Goal: Transaction & Acquisition: Purchase product/service

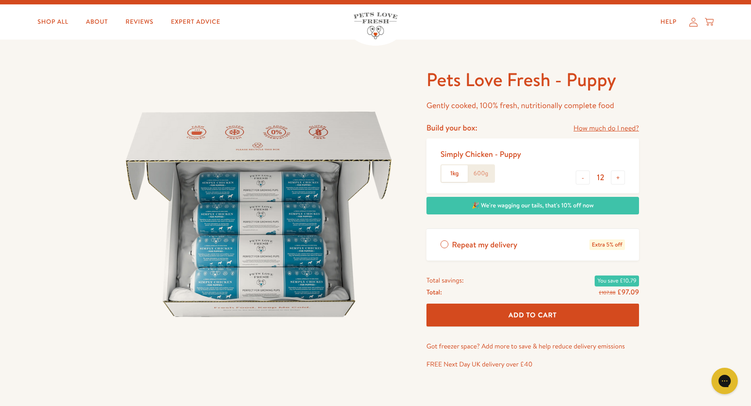
click at [528, 310] on span "Add To Cart" at bounding box center [533, 314] width 48 height 9
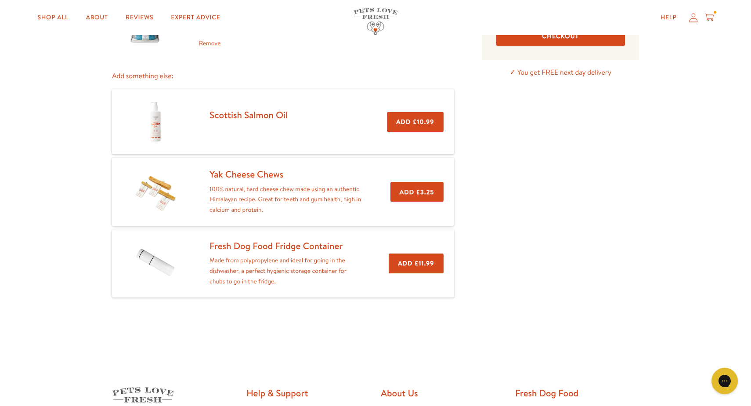
scroll to position [107, 0]
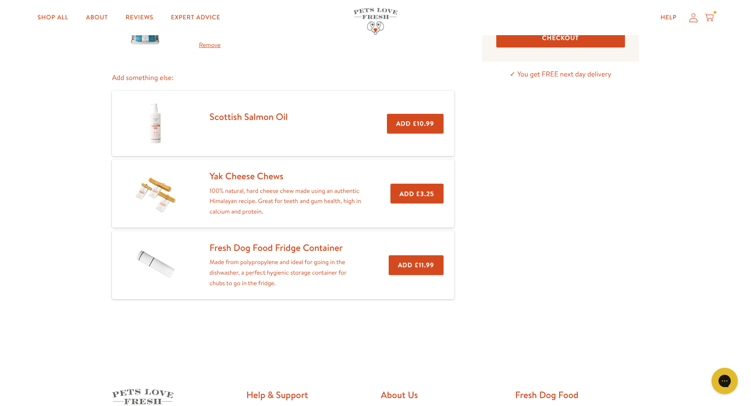
click at [262, 176] on link "Yak Cheese Chews" at bounding box center [247, 176] width 74 height 13
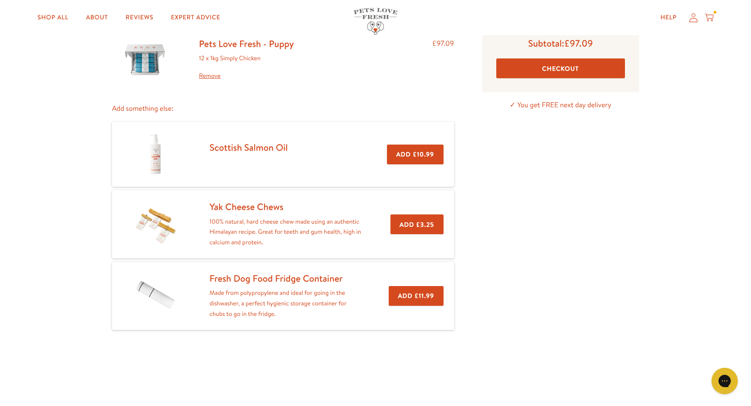
scroll to position [75, 0]
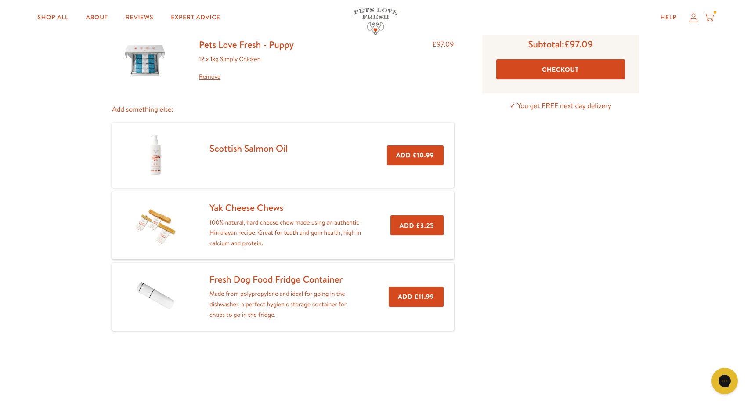
click at [220, 278] on link "Fresh Dog Food Fridge Container" at bounding box center [276, 279] width 133 height 13
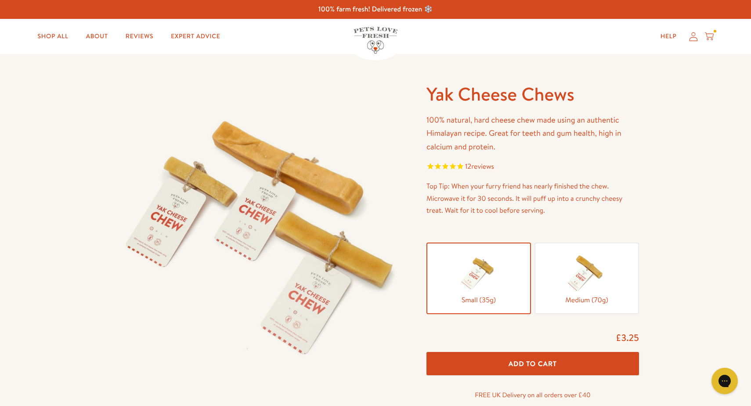
click at [590, 273] on img at bounding box center [587, 272] width 44 height 44
click at [0, 0] on input "Medium (70g)" at bounding box center [0, 0] width 0 height 0
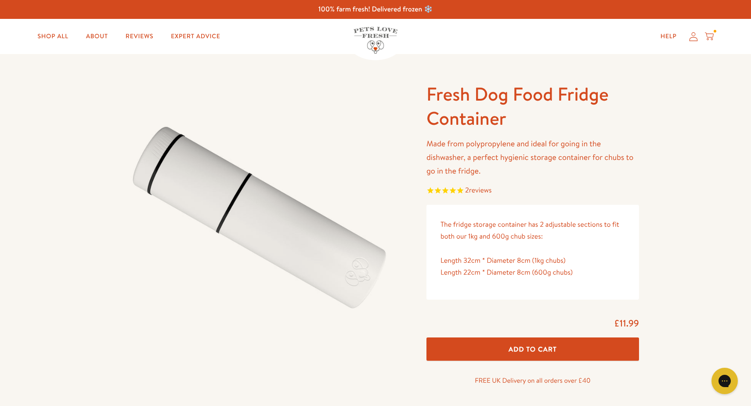
click at [713, 36] on icon at bounding box center [709, 35] width 9 height 5
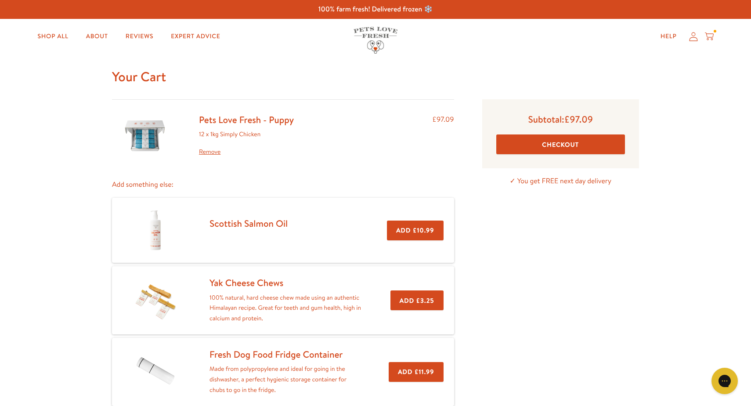
click at [693, 37] on icon at bounding box center [693, 36] width 9 height 9
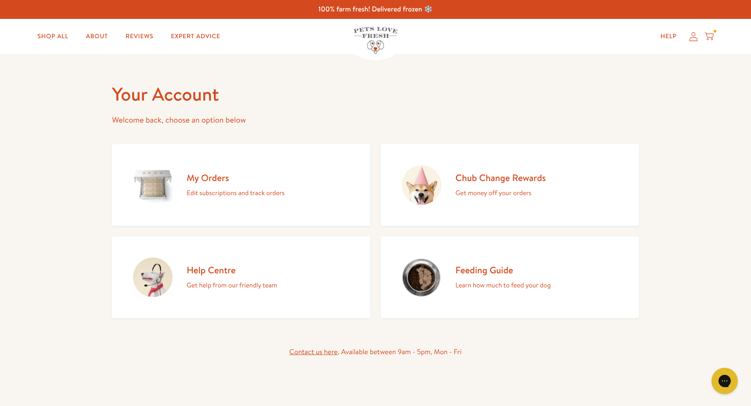
click at [694, 36] on icon at bounding box center [693, 36] width 9 height 9
click at [221, 179] on h2 "My Orders" at bounding box center [236, 178] width 98 height 12
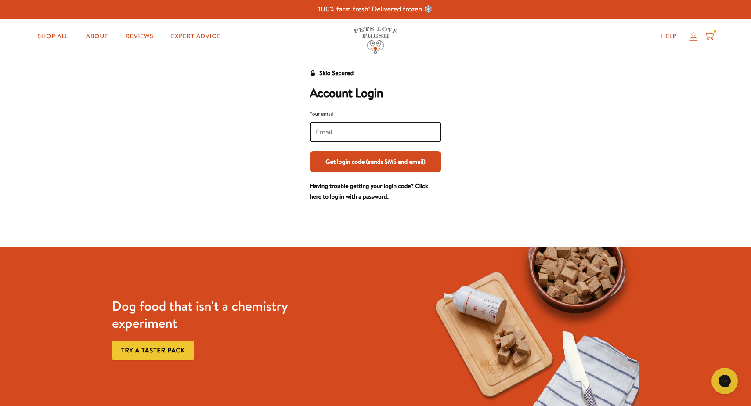
click at [430, 130] on keeper-lock "Open Keeper Popup" at bounding box center [429, 132] width 11 height 11
click at [342, 132] on input "Your email" at bounding box center [376, 132] width 120 height 10
type input "cmorphy@ukalpacavet.com"
click at [340, 158] on button "Get login code (sends SMS and email)" at bounding box center [376, 161] width 132 height 21
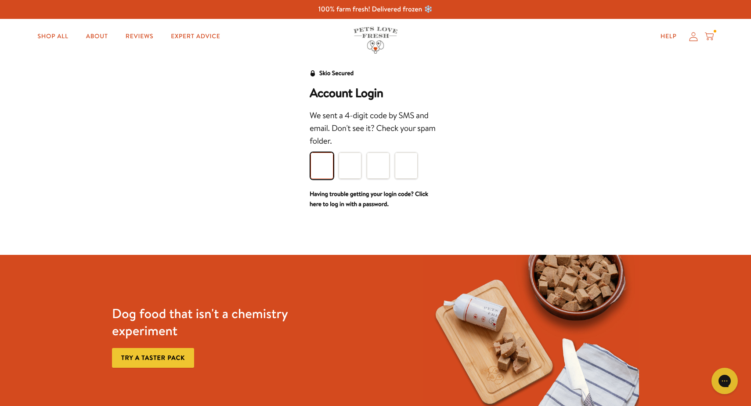
type input "8"
type input "3"
type input "7"
type input "8"
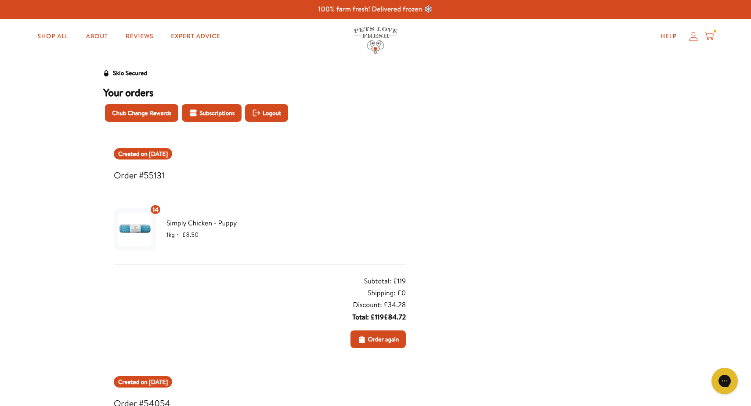
click at [708, 33] on icon at bounding box center [709, 37] width 9 height 10
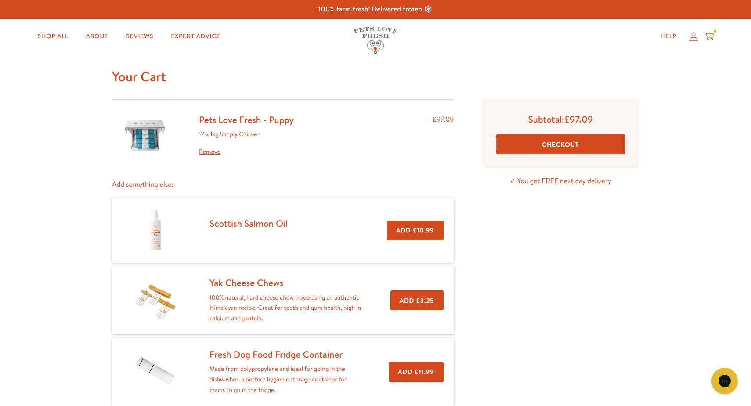
click at [555, 144] on button "Checkout" at bounding box center [561, 144] width 129 height 20
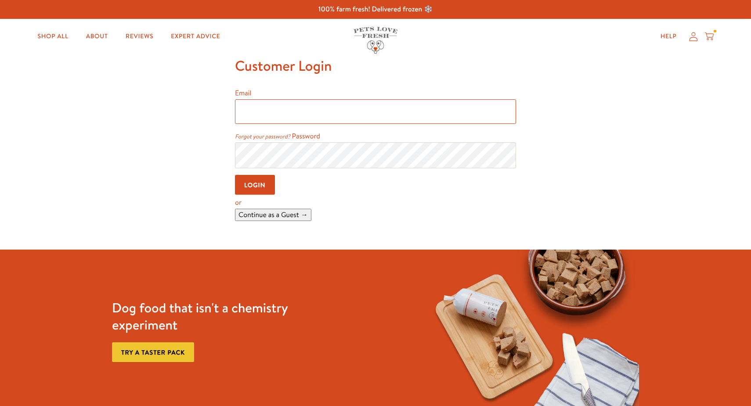
click at [271, 104] on input "Email" at bounding box center [375, 111] width 281 height 25
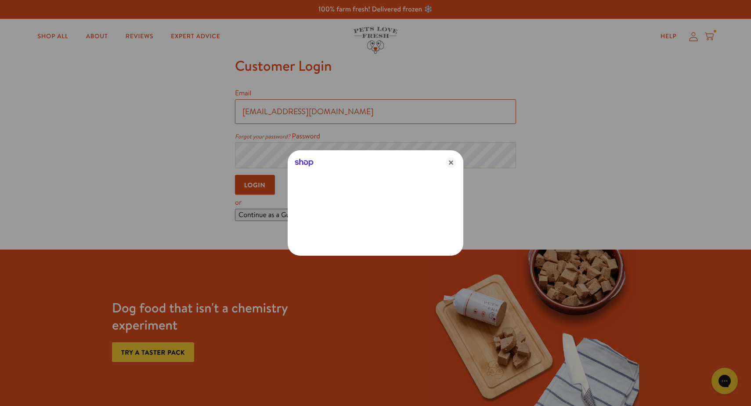
type input "[EMAIL_ADDRESS][DOMAIN_NAME]"
